Goal: Transaction & Acquisition: Purchase product/service

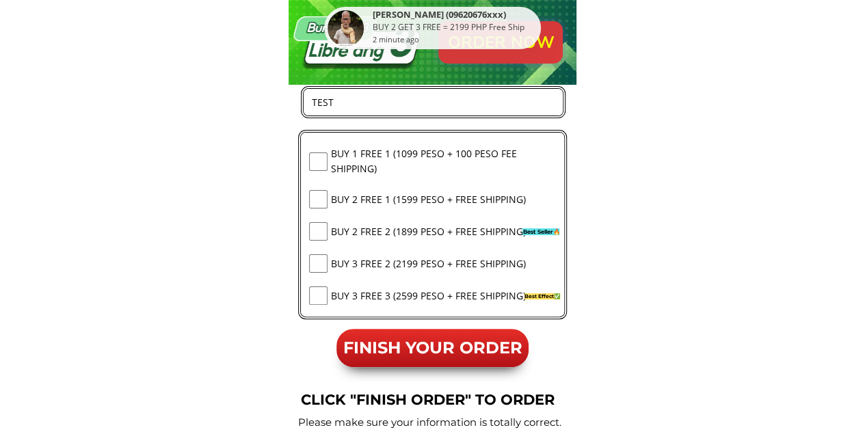
scroll to position [12993, 0]
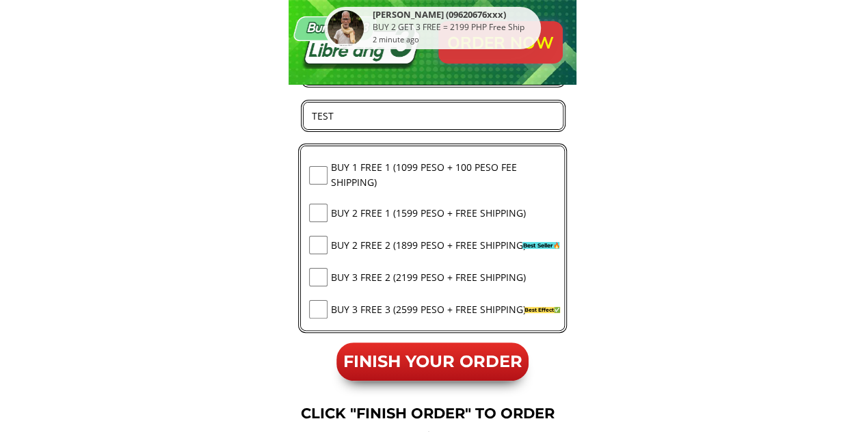
click at [320, 177] on input "checkbox" at bounding box center [318, 175] width 18 height 18
checkbox input "true"
click at [313, 222] on input "checkbox" at bounding box center [318, 213] width 18 height 18
checkbox input "true"
click at [326, 252] on input "checkbox" at bounding box center [318, 245] width 18 height 18
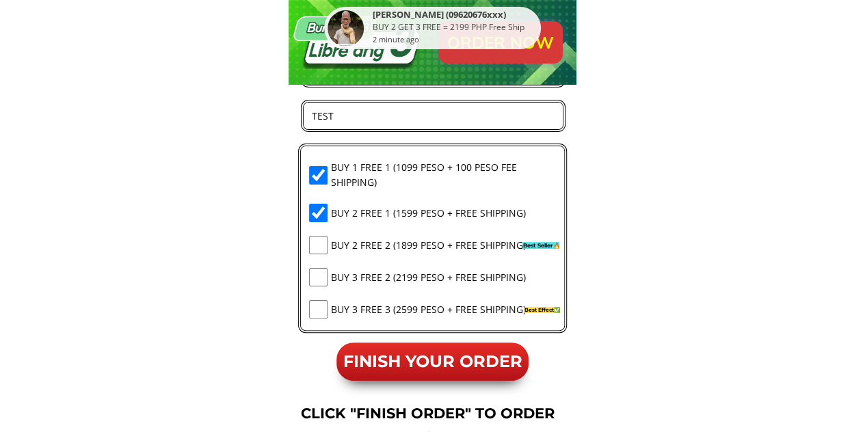
checkbox input "true"
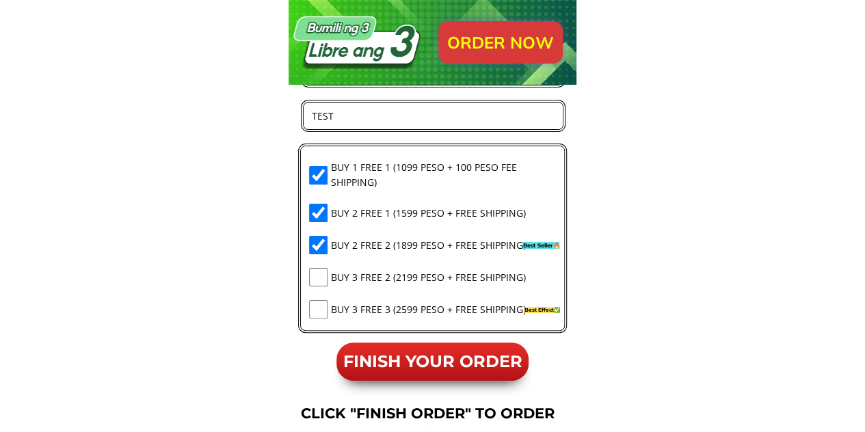
click at [315, 278] on input "checkbox" at bounding box center [318, 277] width 18 height 18
checkbox input "true"
click at [328, 319] on div "BUY 1 FREE 1 (1099 PESO + 100 PESO FEE SHIPPING) BUY 2 FREE 1 (1599 PESO + FREE…" at bounding box center [432, 246] width 247 height 173
click at [323, 315] on input "checkbox" at bounding box center [318, 309] width 18 height 18
checkbox input "true"
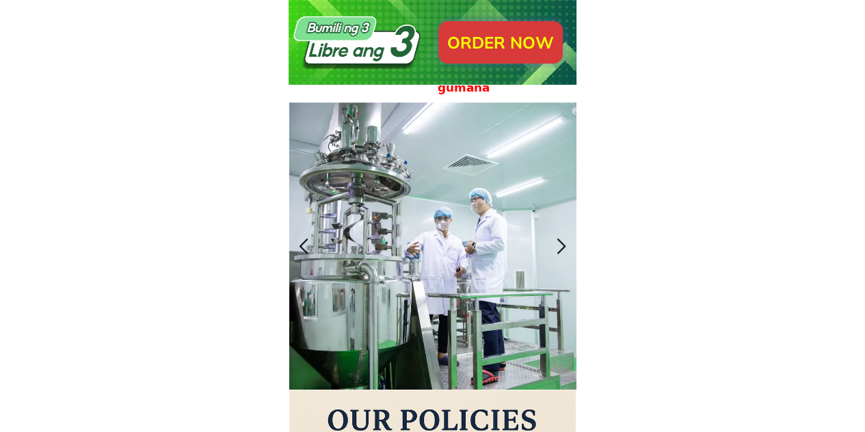
scroll to position [13438, 0]
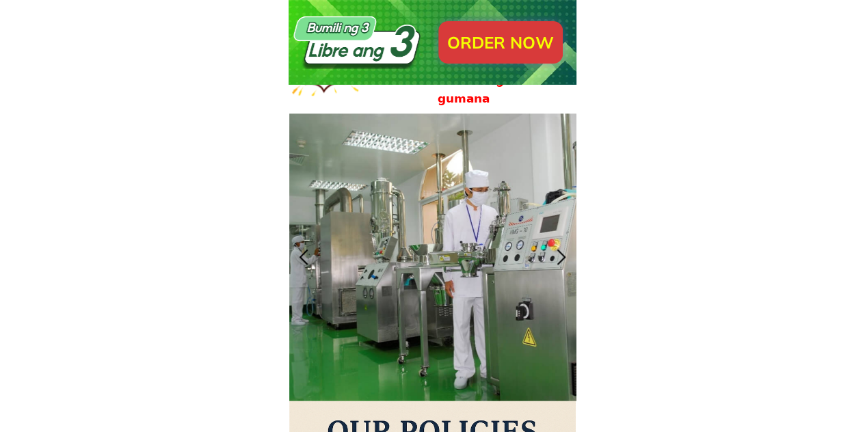
click at [563, 258] on div at bounding box center [562, 257] width 23 height 23
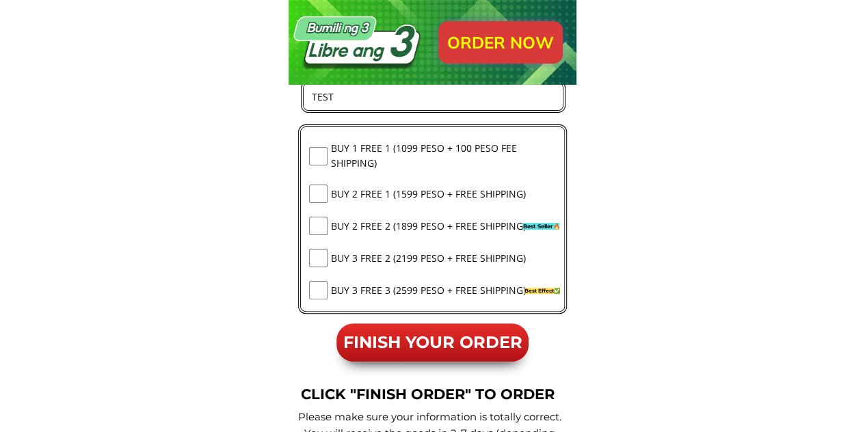
scroll to position [12993, 0]
